Goal: Task Accomplishment & Management: Use online tool/utility

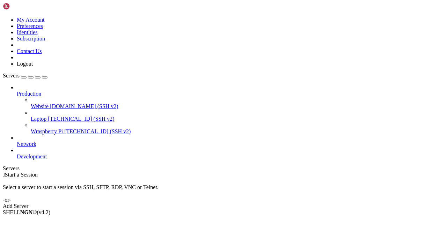
drag, startPoint x: 178, startPoint y: 89, endPoint x: 277, endPoint y: 105, distance: 99.8
click at [277, 178] on div "Select a server to start a session via SSH, SFTP, RDP, VNC or Telnet. -or-" at bounding box center [223, 190] width 441 height 25
drag, startPoint x: 277, startPoint y: 107, endPoint x: 217, endPoint y: 61, distance: 74.7
click at [217, 172] on div " Start a Session Select a server to start a session via SSH, SFTP, RDP, VNC or…" at bounding box center [223, 191] width 441 height 38
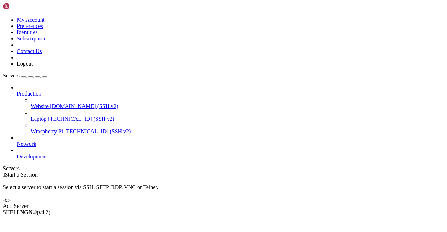
click at [5, 172] on span "" at bounding box center [4, 175] width 2 height 6
drag, startPoint x: 248, startPoint y: 65, endPoint x: 271, endPoint y: 83, distance: 29.3
click at [271, 172] on div " Start a Session Select a server to start a session via SSH, SFTP, RDP, VNC or…" at bounding box center [223, 191] width 441 height 38
click at [271, 178] on div "Select a server to start a session via SSH, SFTP, RDP, VNC or Telnet. -or-" at bounding box center [223, 190] width 441 height 25
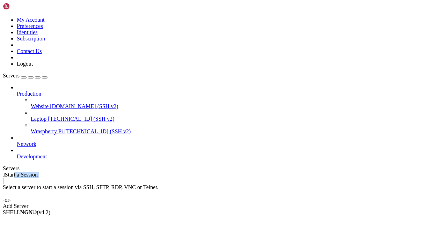
drag, startPoint x: 251, startPoint y: 74, endPoint x: 255, endPoint y: 76, distance: 4.8
click at [255, 172] on div " Start a Session Select a server to start a session via SSH, SFTP, RDP, VNC or…" at bounding box center [223, 191] width 441 height 38
click at [35, 221] on span "Connect" at bounding box center [26, 224] width 19 height 6
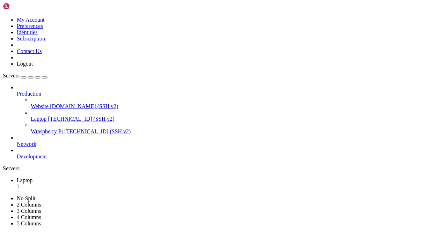
drag, startPoint x: 67, startPoint y: 367, endPoint x: 25, endPoint y: 313, distance: 68.7
drag, startPoint x: 41, startPoint y: 315, endPoint x: 85, endPoint y: 351, distance: 57.1
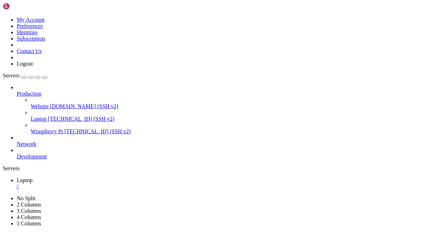
drag, startPoint x: 85, startPoint y: 351, endPoint x: 27, endPoint y: 319, distance: 66.2
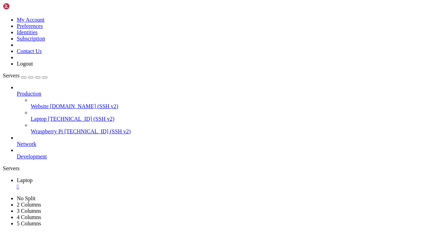
drag, startPoint x: 81, startPoint y: 344, endPoint x: 150, endPoint y: 432, distance: 111.8
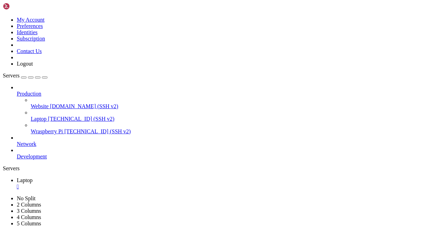
drag, startPoint x: 91, startPoint y: 378, endPoint x: 155, endPoint y: 518, distance: 153.8
drag, startPoint x: 110, startPoint y: 442, endPoint x: 145, endPoint y: 387, distance: 64.6
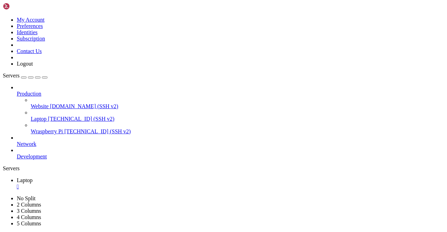
drag, startPoint x: 43, startPoint y: 432, endPoint x: 70, endPoint y: 451, distance: 32.7
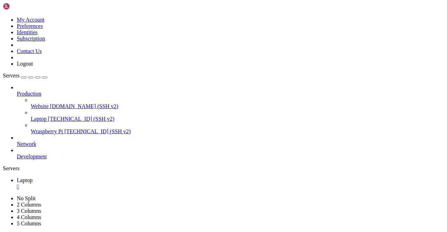
scroll to position [13265, 0]
drag, startPoint x: 92, startPoint y: 463, endPoint x: 96, endPoint y: 500, distance: 37.6
drag, startPoint x: 97, startPoint y: 427, endPoint x: 103, endPoint y: 465, distance: 38.8
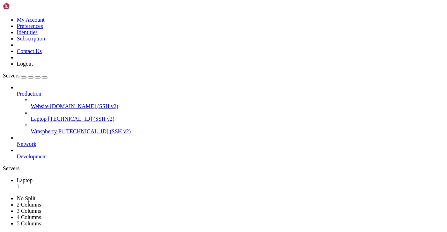
drag, startPoint x: 103, startPoint y: 465, endPoint x: 54, endPoint y: 394, distance: 86.7
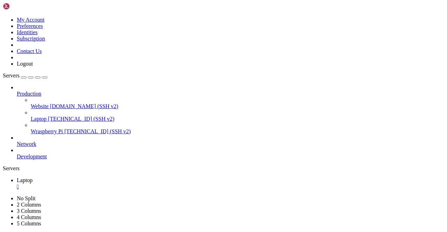
drag, startPoint x: 28, startPoint y: 408, endPoint x: 81, endPoint y: 501, distance: 107.0
drag, startPoint x: 95, startPoint y: 447, endPoint x: 93, endPoint y: 492, distance: 44.8
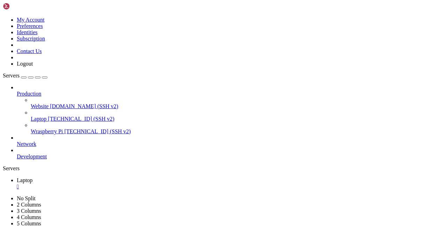
scroll to position [13271, 0]
click at [31, 129] on span "Wraspberry Pi" at bounding box center [47, 132] width 32 height 6
click at [122, 184] on div "" at bounding box center [231, 187] width 428 height 6
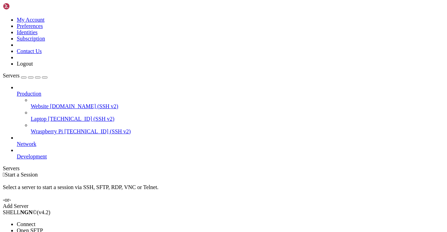
click at [35, 221] on span "Connect" at bounding box center [26, 224] width 19 height 6
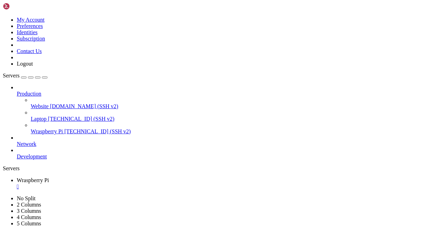
scroll to position [689, 0]
drag, startPoint x: 54, startPoint y: 422, endPoint x: 72, endPoint y: 465, distance: 47.3
drag, startPoint x: 35, startPoint y: 466, endPoint x: 141, endPoint y: 482, distance: 107.3
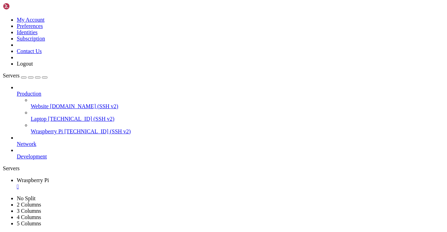
drag, startPoint x: 141, startPoint y: 482, endPoint x: 50, endPoint y: 402, distance: 121.5
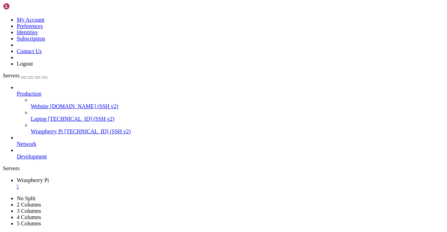
drag, startPoint x: 52, startPoint y: 386, endPoint x: 54, endPoint y: 412, distance: 26.2
drag, startPoint x: 52, startPoint y: 346, endPoint x: 43, endPoint y: 440, distance: 95.2
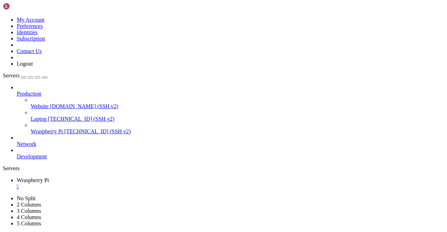
click at [136, 184] on div "" at bounding box center [231, 187] width 428 height 6
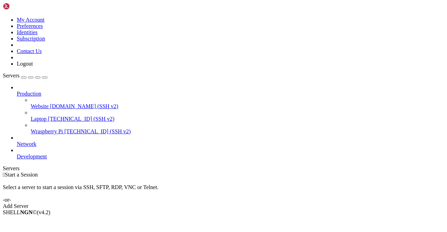
drag, startPoint x: 29, startPoint y: 80, endPoint x: 36, endPoint y: 80, distance: 7.7
click at [43, 228] on span "Open SFTP" at bounding box center [30, 231] width 26 height 6
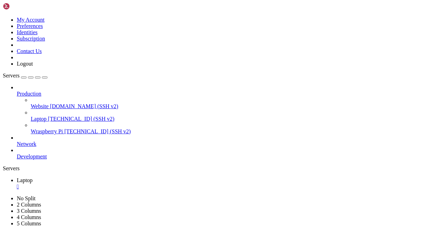
drag, startPoint x: 261, startPoint y: 99, endPoint x: 333, endPoint y: 101, distance: 72.3
click at [122, 184] on div "" at bounding box center [231, 187] width 428 height 6
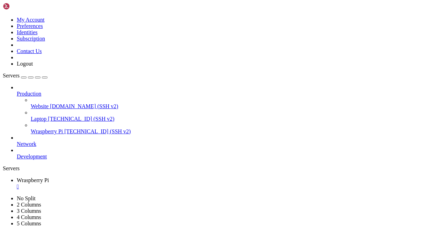
type input "/home/wilco"
click at [137, 184] on div "" at bounding box center [231, 187] width 428 height 6
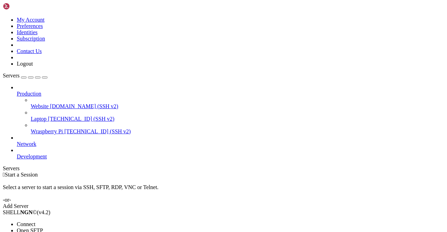
click at [35, 221] on span "Connect" at bounding box center [26, 224] width 19 height 6
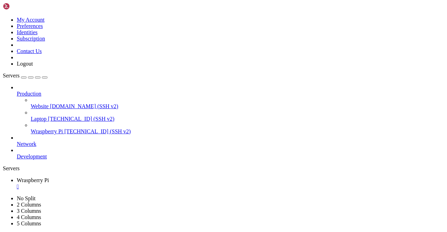
click at [138, 184] on div "" at bounding box center [231, 187] width 428 height 6
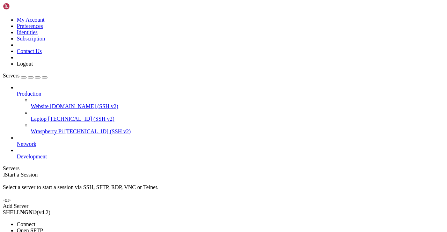
click at [35, 221] on span "Connect" at bounding box center [26, 224] width 19 height 6
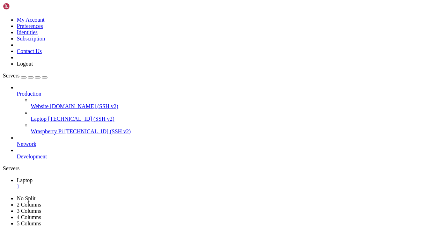
drag, startPoint x: 72, startPoint y: 374, endPoint x: 132, endPoint y: 391, distance: 62.2
drag, startPoint x: 5, startPoint y: 426, endPoint x: 75, endPoint y: 473, distance: 84.1
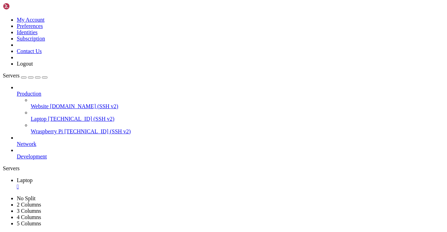
drag, startPoint x: 75, startPoint y: 473, endPoint x: 6, endPoint y: 427, distance: 83.3
drag, startPoint x: 6, startPoint y: 427, endPoint x: 76, endPoint y: 472, distance: 83.9
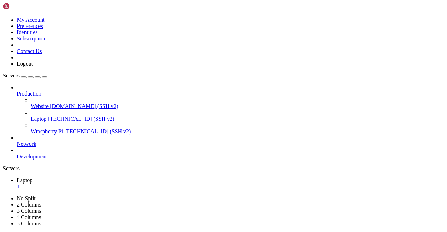
click at [118, 177] on link "Laptop " at bounding box center [231, 183] width 428 height 13
click at [121, 184] on div "" at bounding box center [231, 187] width 428 height 6
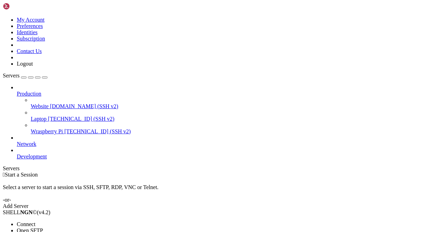
click at [46, 221] on li "Connect" at bounding box center [49, 224] width 64 height 6
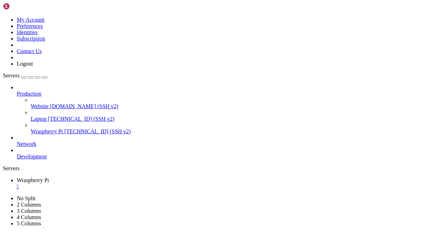
scroll to position [3, 1]
drag, startPoint x: 58, startPoint y: 406, endPoint x: 96, endPoint y: 423, distance: 42.1
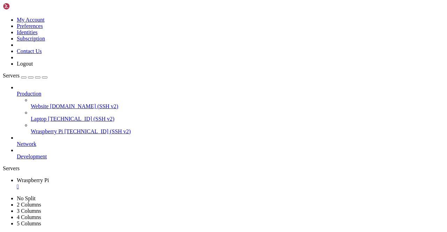
click at [138, 184] on div "" at bounding box center [231, 187] width 428 height 6
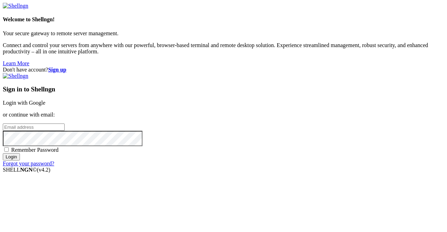
click at [65, 124] on input "email" at bounding box center [34, 127] width 62 height 7
type input "[EMAIL_ADDRESS][DOMAIN_NAME]"
click at [20, 161] on input "Login" at bounding box center [11, 156] width 17 height 7
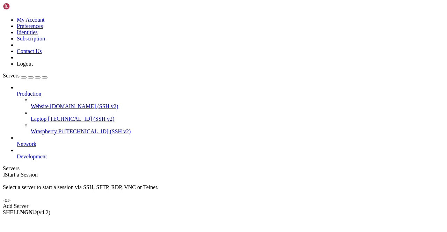
drag, startPoint x: 38, startPoint y: 97, endPoint x: 42, endPoint y: 98, distance: 4.3
click at [50, 221] on li "Connect" at bounding box center [49, 224] width 64 height 6
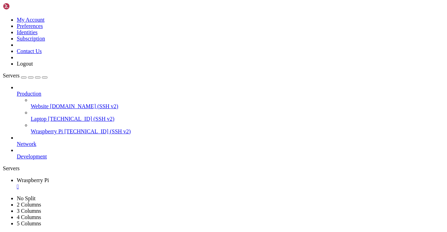
drag, startPoint x: 65, startPoint y: 380, endPoint x: 88, endPoint y: 405, distance: 33.6
drag, startPoint x: 25, startPoint y: 339, endPoint x: 50, endPoint y: 396, distance: 62.6
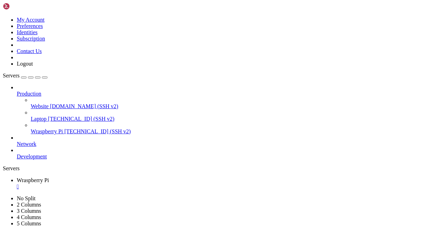
click at [194, 196] on div "" at bounding box center [231, 199] width 428 height 6
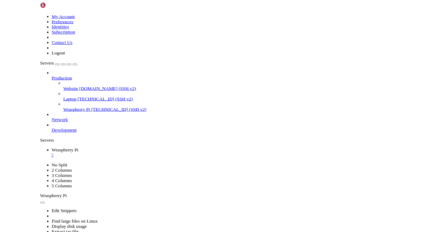
scroll to position [77, 0]
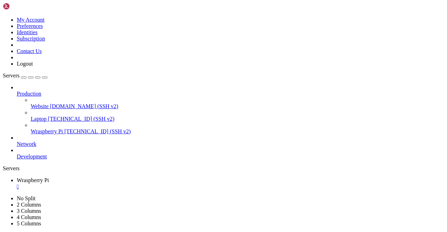
drag, startPoint x: 143, startPoint y: 390, endPoint x: 143, endPoint y: 425, distance: 34.6
drag, startPoint x: 63, startPoint y: 336, endPoint x: 77, endPoint y: 365, distance: 32.0
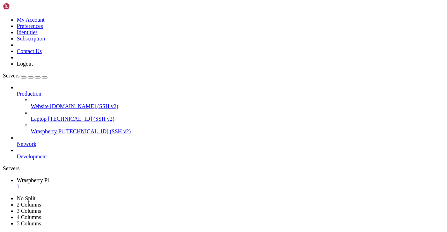
drag, startPoint x: 27, startPoint y: 349, endPoint x: 88, endPoint y: 400, distance: 79.4
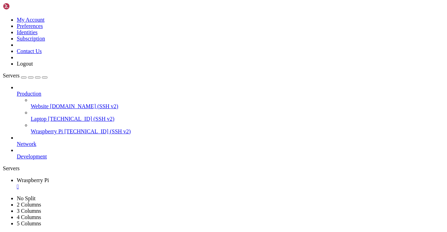
drag, startPoint x: 153, startPoint y: 402, endPoint x: -2, endPoint y: 301, distance: 184.4
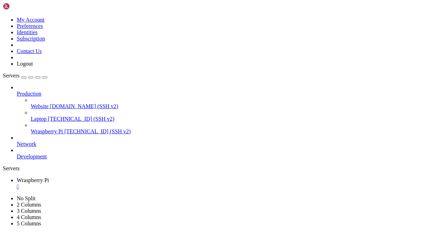
click at [140, 177] on link "Wraspberry Pi " at bounding box center [231, 183] width 428 height 13
click at [137, 184] on div "" at bounding box center [231, 187] width 428 height 6
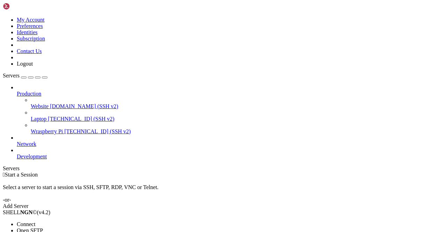
click at [35, 221] on span "Connect" at bounding box center [26, 224] width 19 height 6
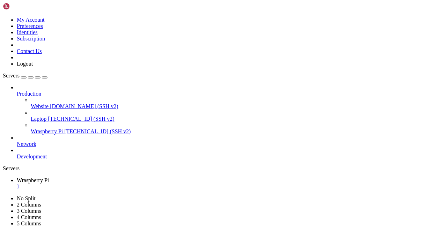
scroll to position [0, 0]
drag, startPoint x: 174, startPoint y: 472, endPoint x: 251, endPoint y: 472, distance: 76.8
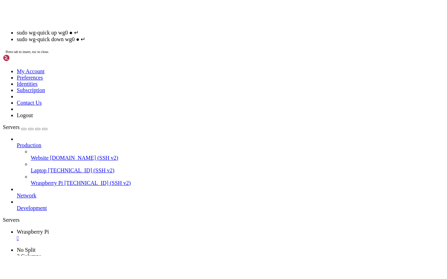
scroll to position [3, 1]
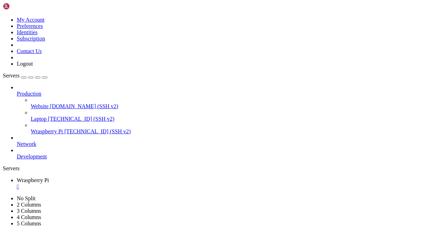
drag, startPoint x: 42, startPoint y: 423, endPoint x: 103, endPoint y: 457, distance: 70.5
drag, startPoint x: 103, startPoint y: 457, endPoint x: 41, endPoint y: 391, distance: 90.9
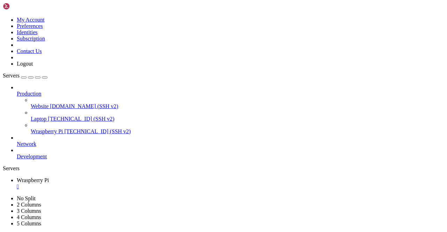
drag, startPoint x: 6, startPoint y: 414, endPoint x: 81, endPoint y: 437, distance: 78.8
drag, startPoint x: 68, startPoint y: 400, endPoint x: 103, endPoint y: 451, distance: 61.2
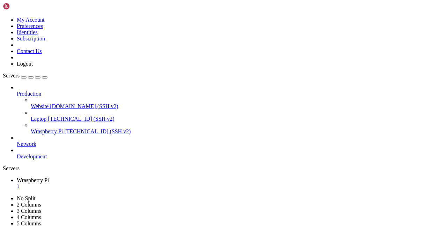
drag, startPoint x: 18, startPoint y: 327, endPoint x: 128, endPoint y: 361, distance: 115.0
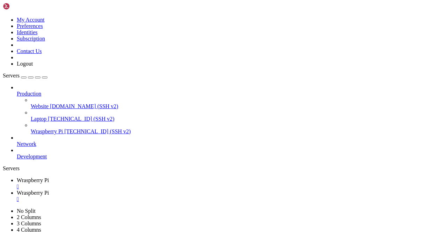
type input "/home/wilco/wireguard"
drag, startPoint x: 197, startPoint y: 34, endPoint x: 92, endPoint y: 33, distance: 104.8
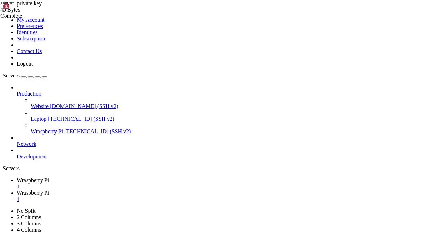
click at [49, 177] on span "Wraspberry Pi" at bounding box center [33, 180] width 32 height 6
